Goal: Find specific page/section: Find specific page/section

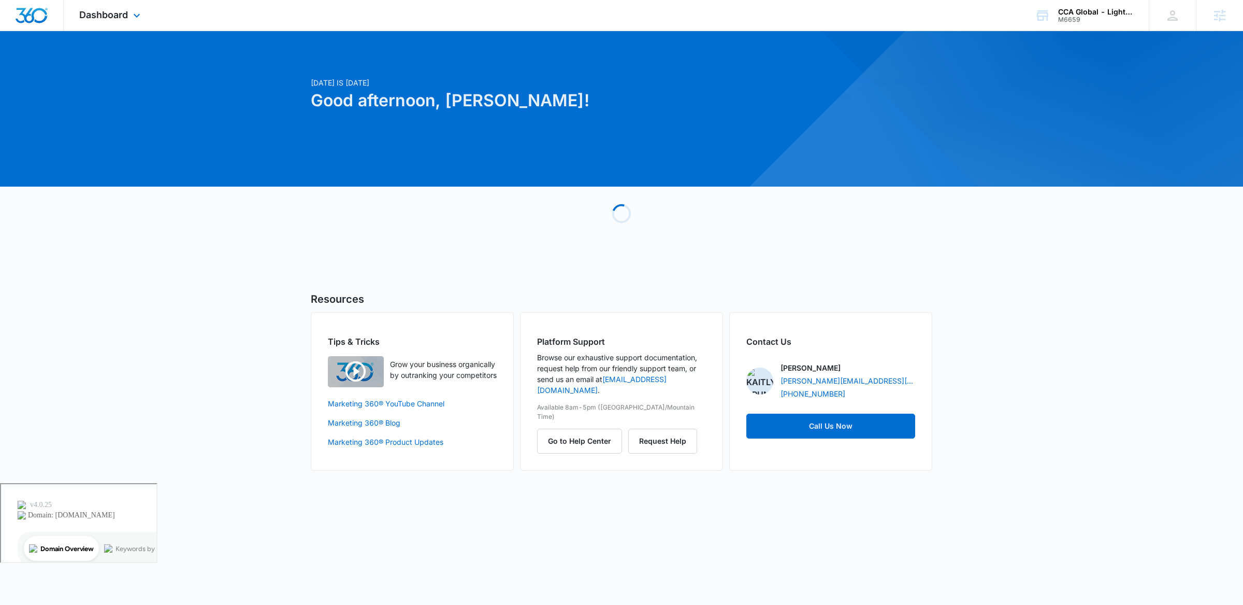
click at [117, 28] on div "Dashboard Apps Websites Forms CRM Email Social Content Ads Intelligence Files B…" at bounding box center [111, 15] width 95 height 31
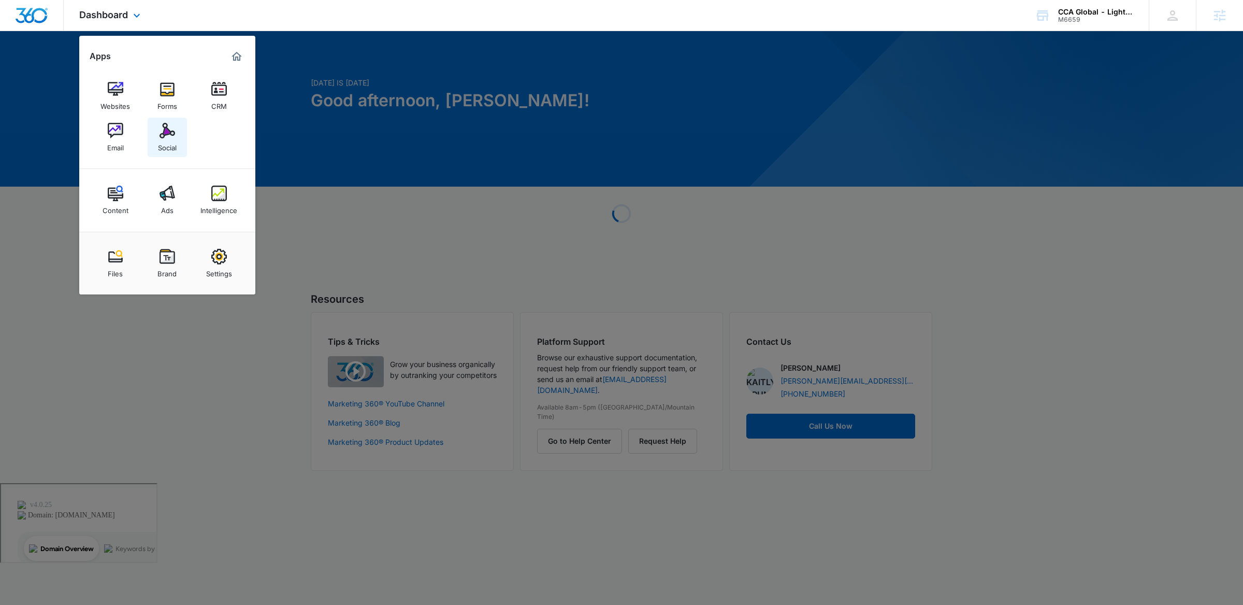
click at [165, 148] on div "Social" at bounding box center [167, 144] width 19 height 13
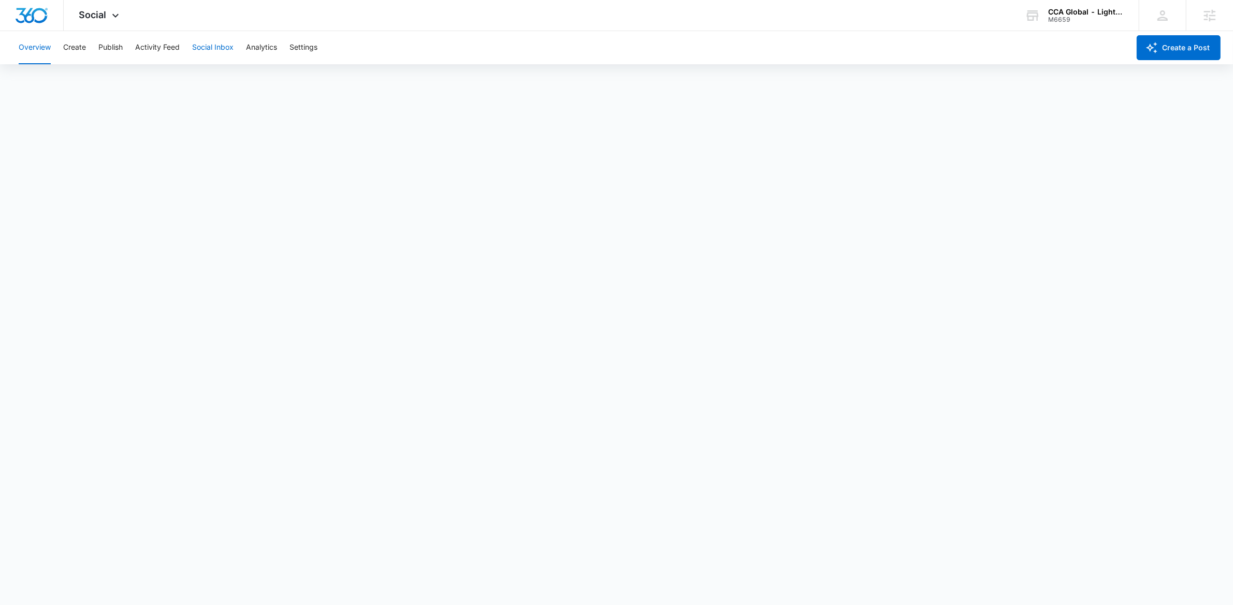
click at [203, 54] on button "Social Inbox" at bounding box center [212, 47] width 41 height 33
click at [177, 62] on button "Activity Feed" at bounding box center [157, 47] width 45 height 33
click at [83, 83] on button "Direct Messages" at bounding box center [104, 79] width 57 height 29
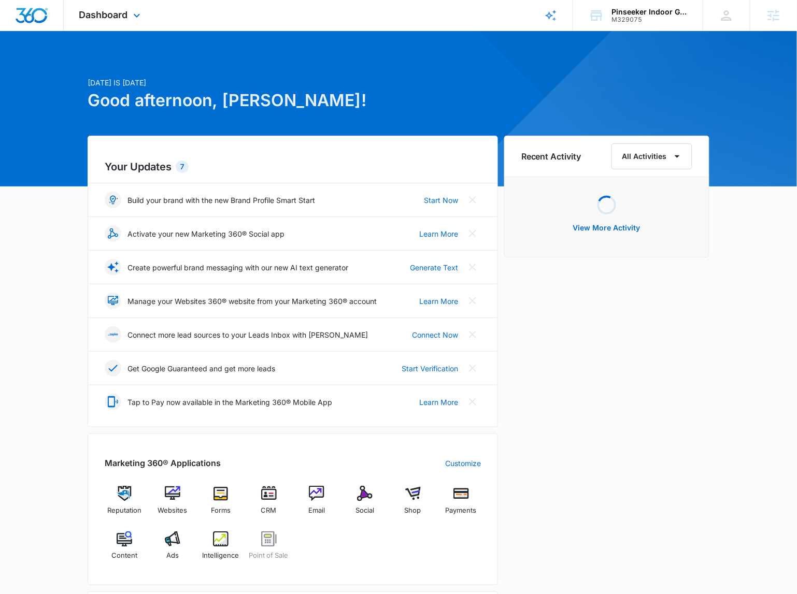
click at [121, 8] on div "Dashboard Apps Reputation Websites Forms CRM Email Social Shop Payments POS Con…" at bounding box center [111, 15] width 95 height 31
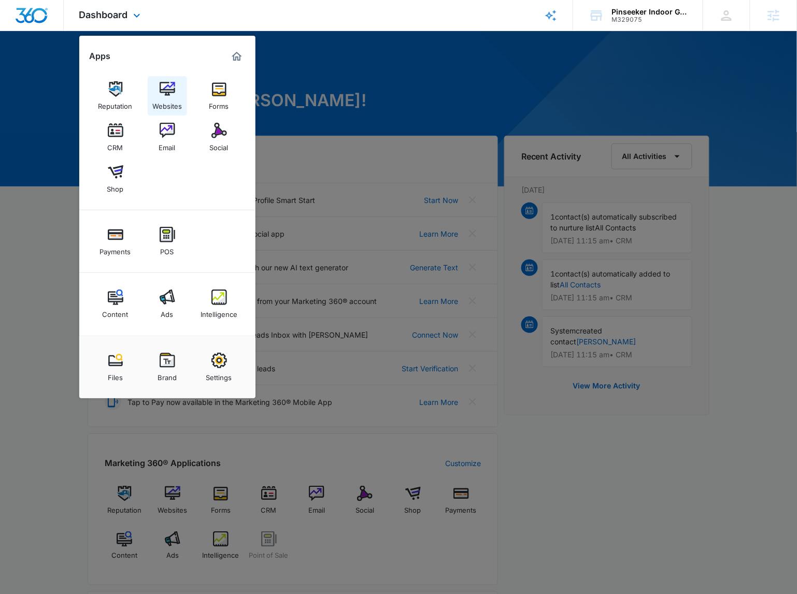
click at [161, 109] on div "Websites" at bounding box center [167, 103] width 30 height 13
